Goal: Task Accomplishment & Management: Manage account settings

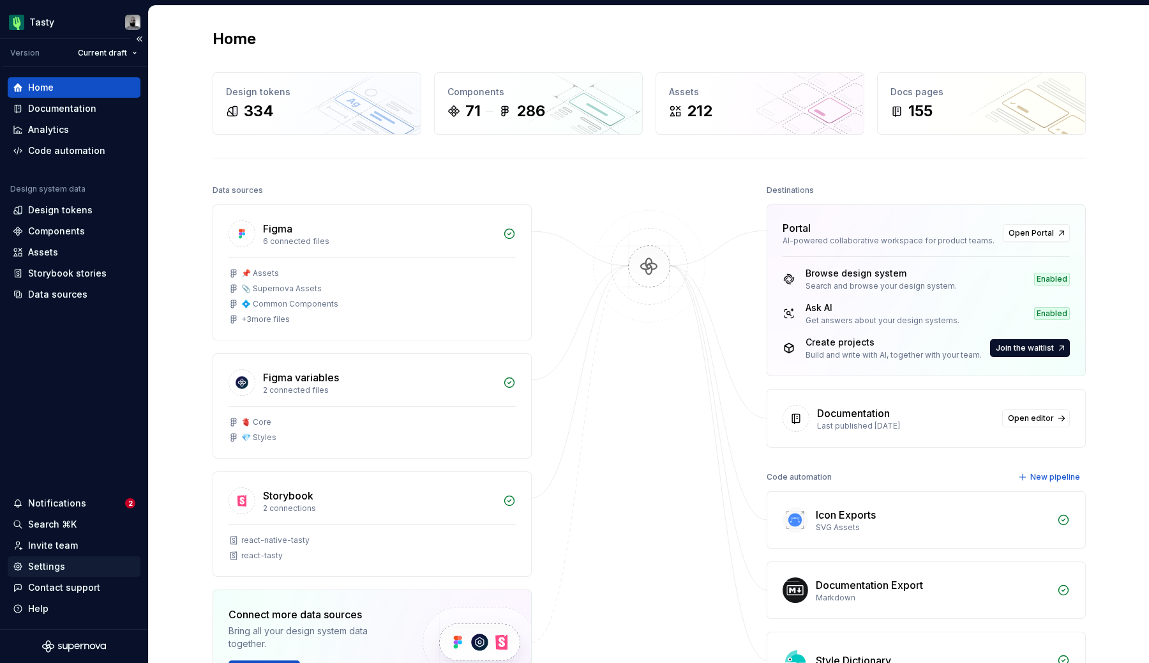
click at [56, 560] on div "Settings" at bounding box center [46, 566] width 37 height 13
click at [54, 564] on div "Settings" at bounding box center [46, 566] width 37 height 13
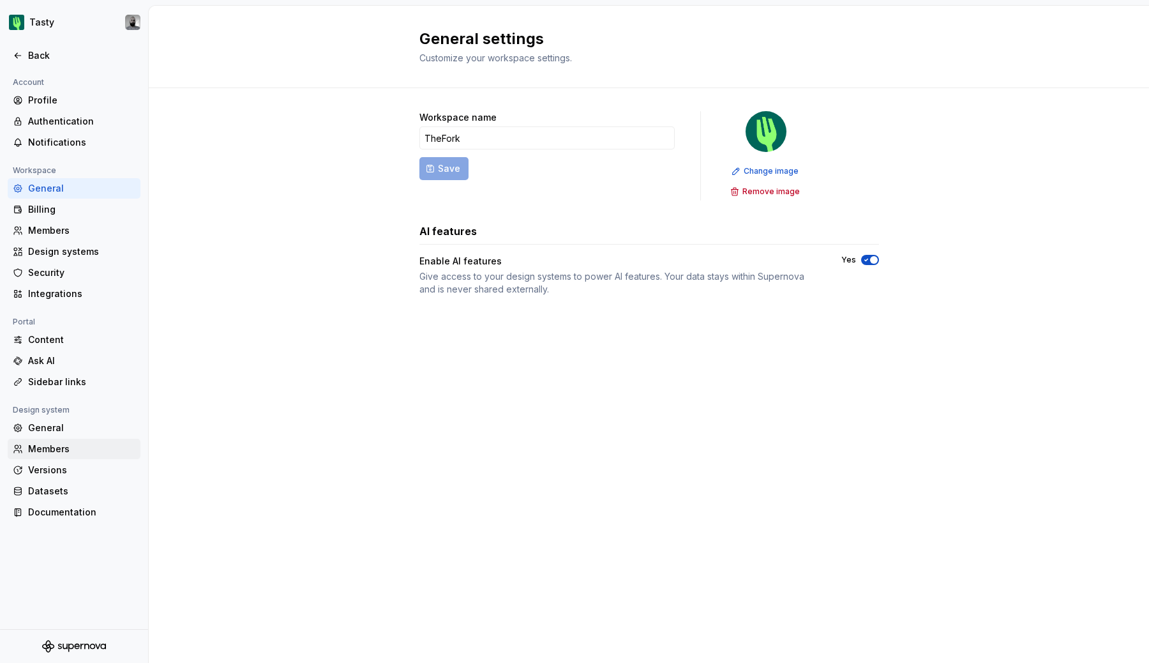
click at [45, 448] on div "Members" at bounding box center [81, 448] width 107 height 13
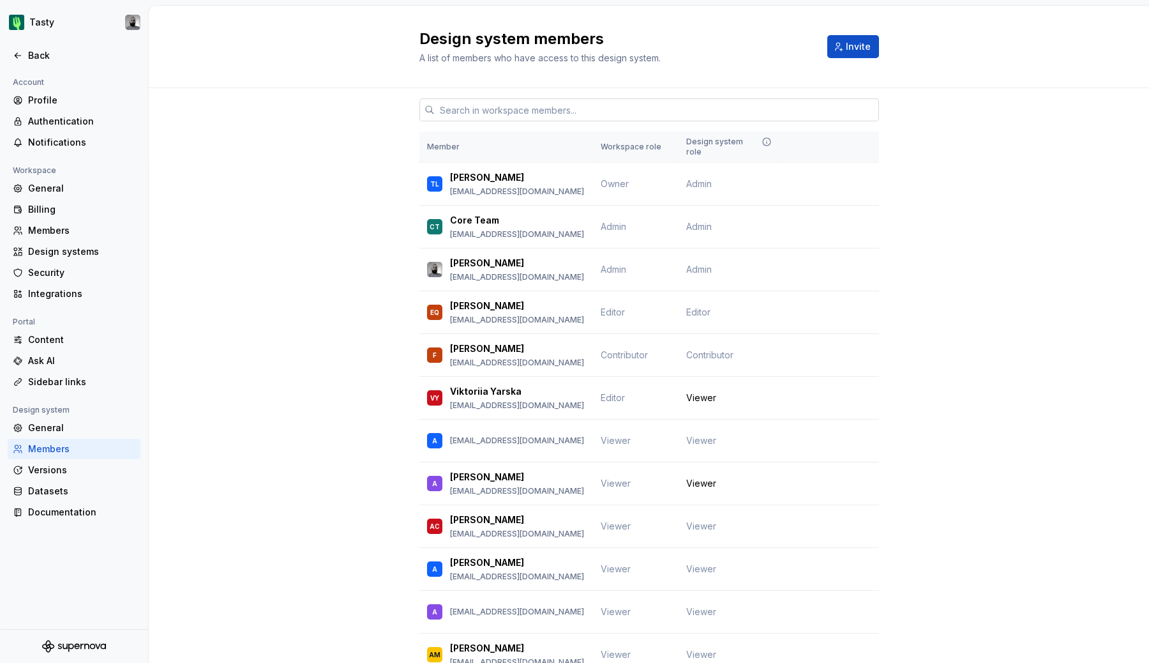
click at [527, 118] on input "text" at bounding box center [657, 109] width 444 height 23
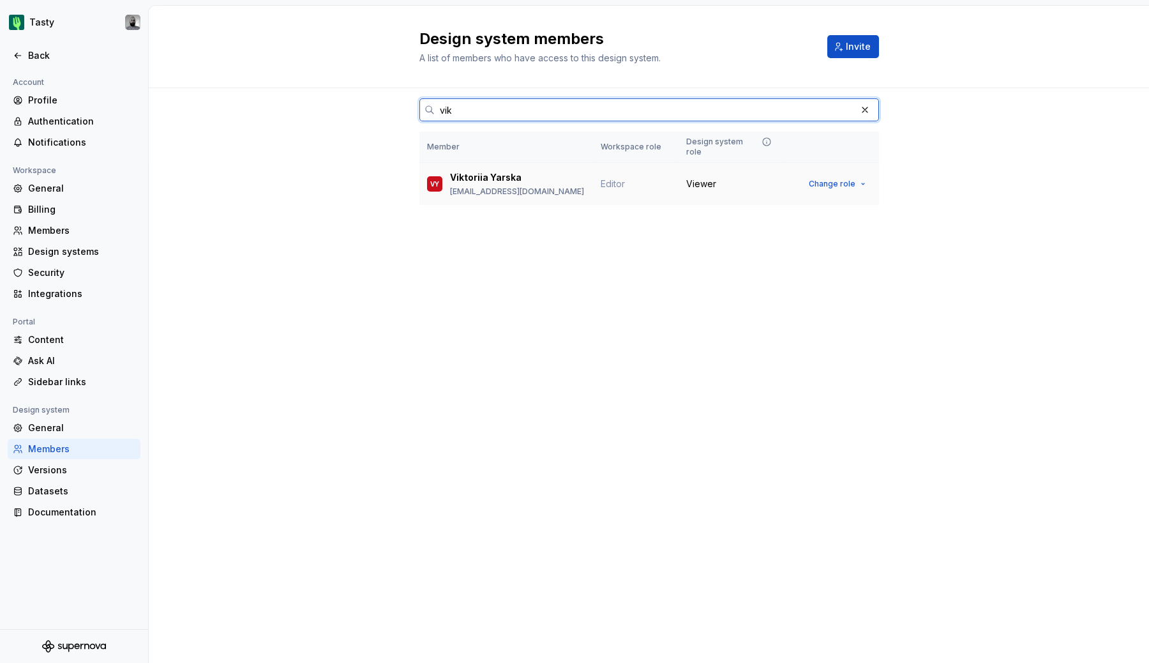
type input "vik"
click at [721, 174] on td "Viewer" at bounding box center [730, 184] width 103 height 43
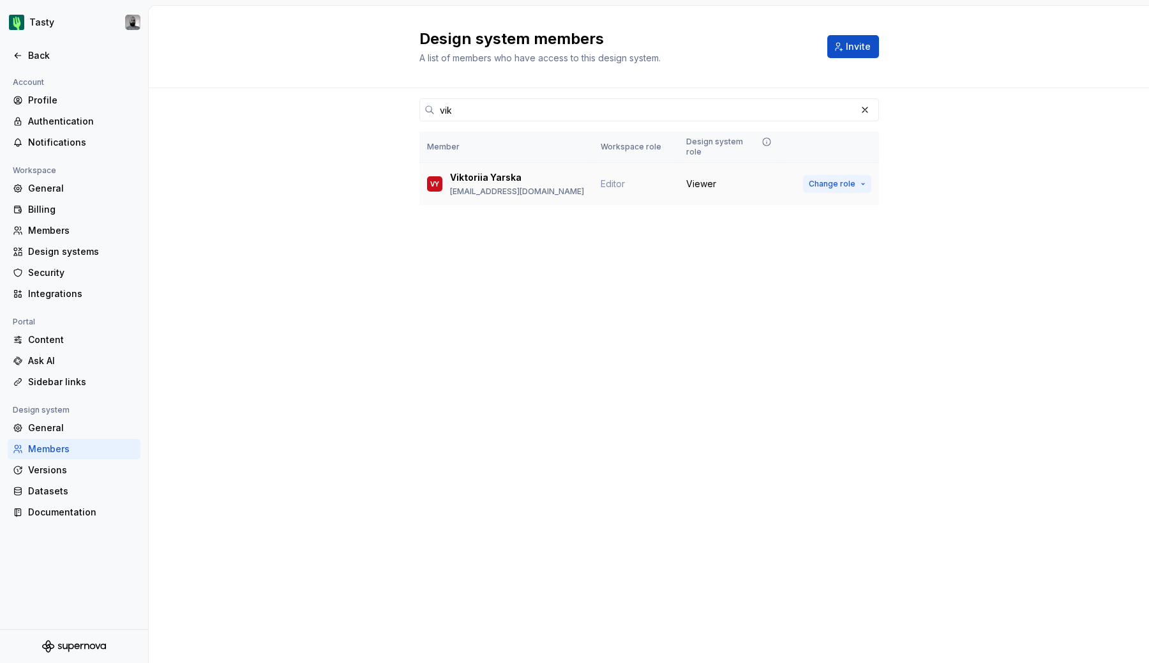
click at [839, 179] on span "Change role" at bounding box center [832, 184] width 47 height 10
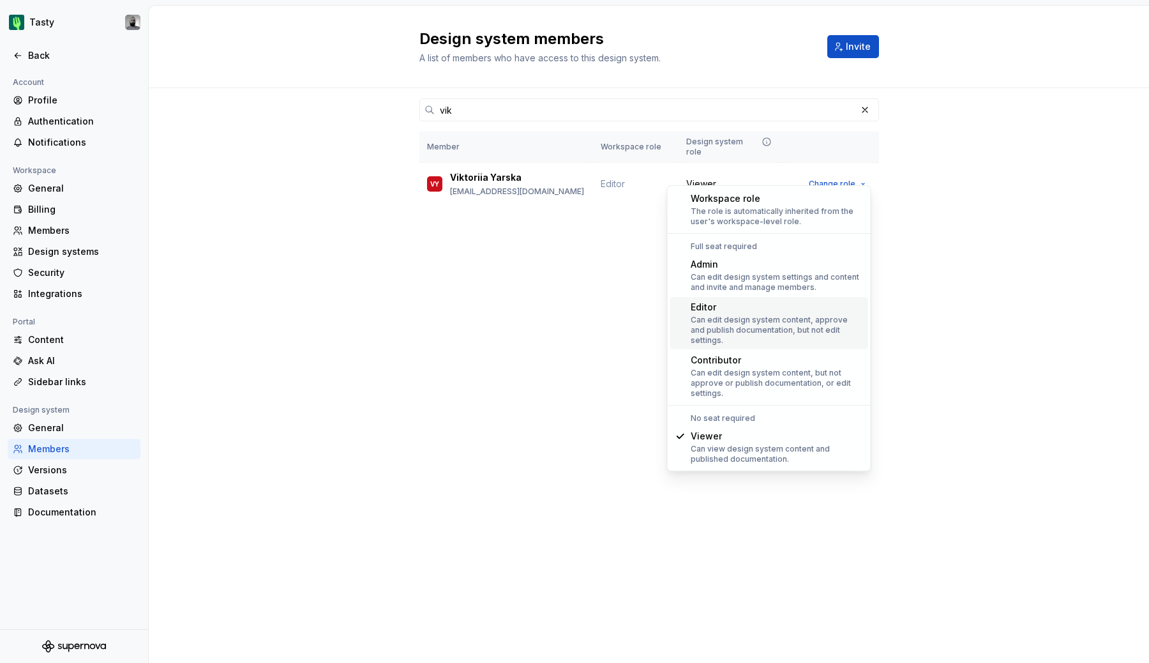
click at [750, 328] on div "Can edit design system content, approve and publish documentation, but not edit…" at bounding box center [777, 330] width 172 height 31
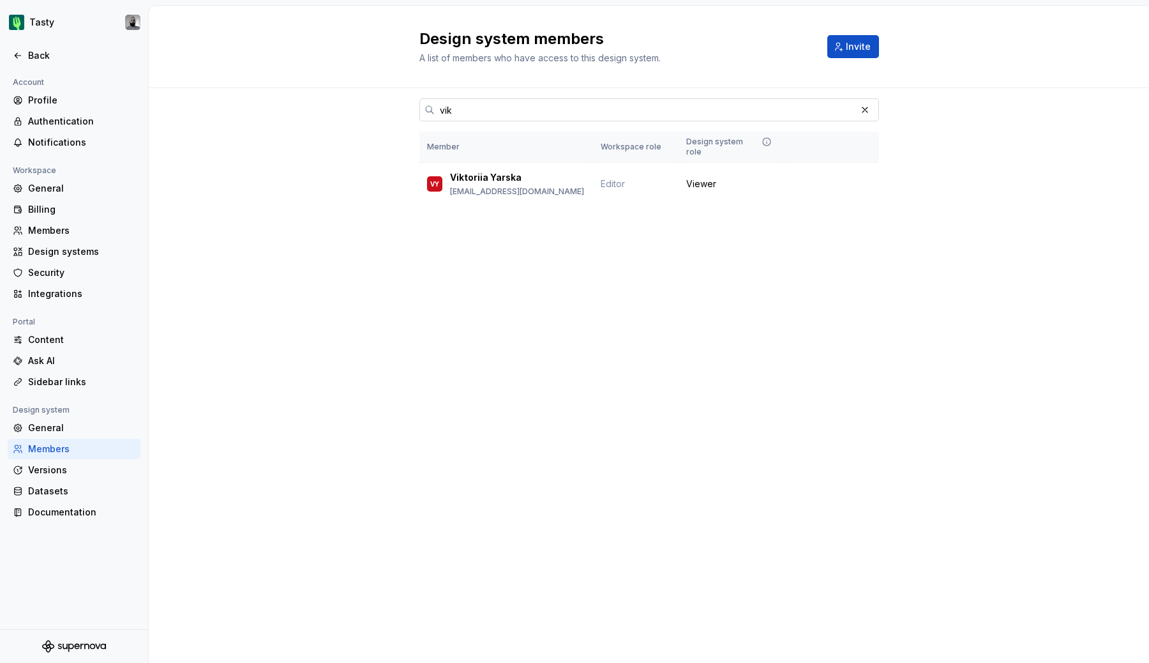
click at [494, 109] on input "vik" at bounding box center [645, 109] width 421 height 23
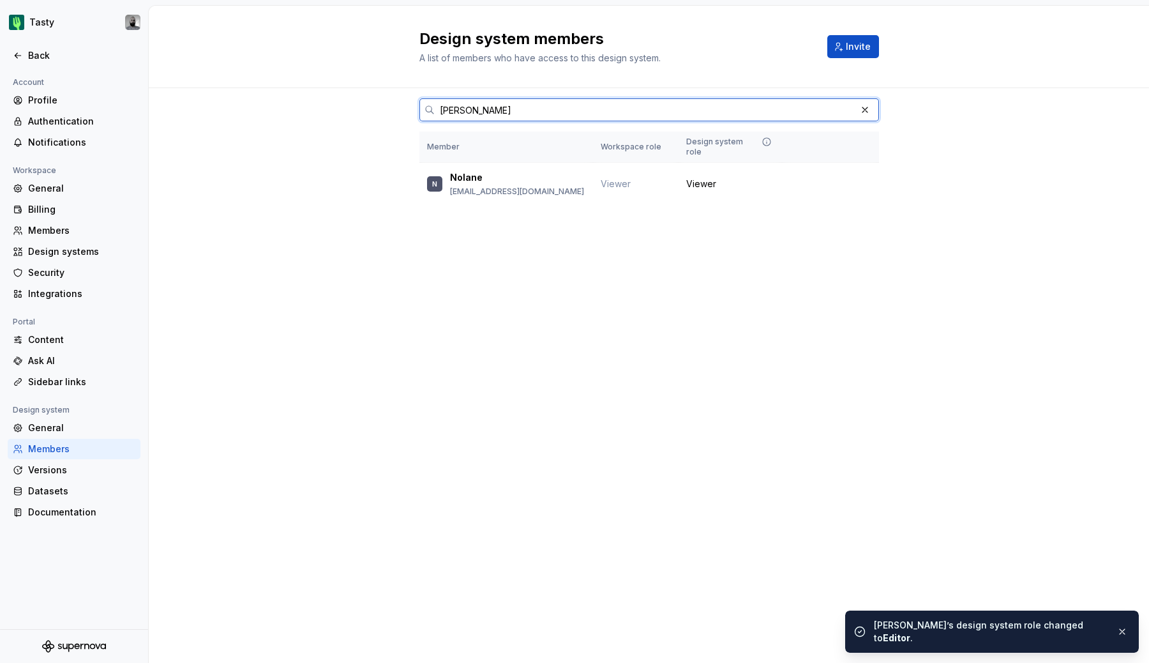
type input "nolane"
